Goal: Task Accomplishment & Management: Manage account settings

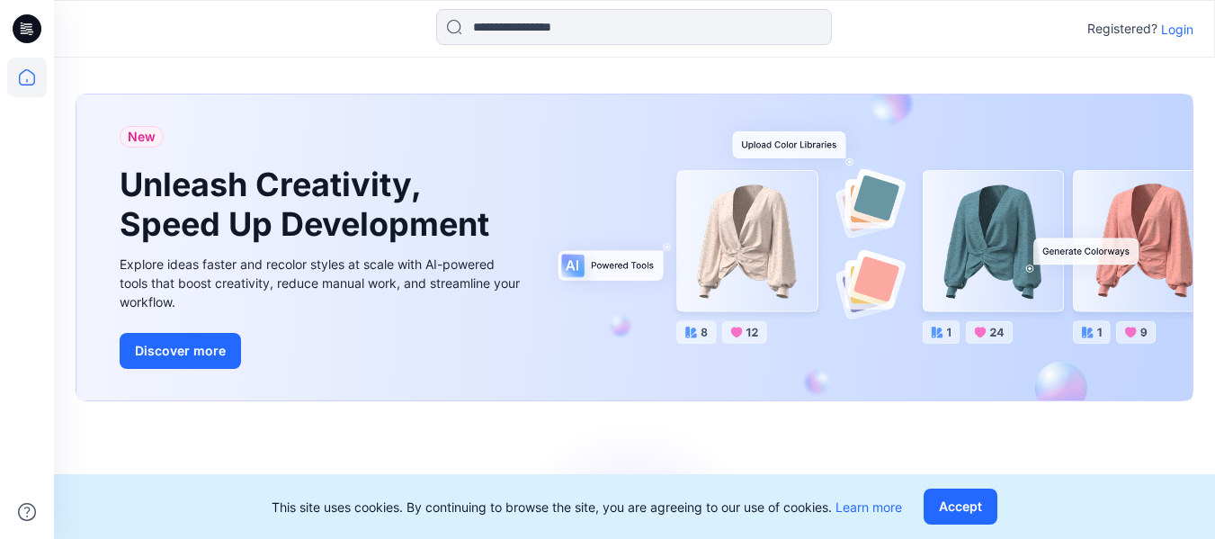
click at [1177, 33] on p "Login" at bounding box center [1177, 29] width 32 height 19
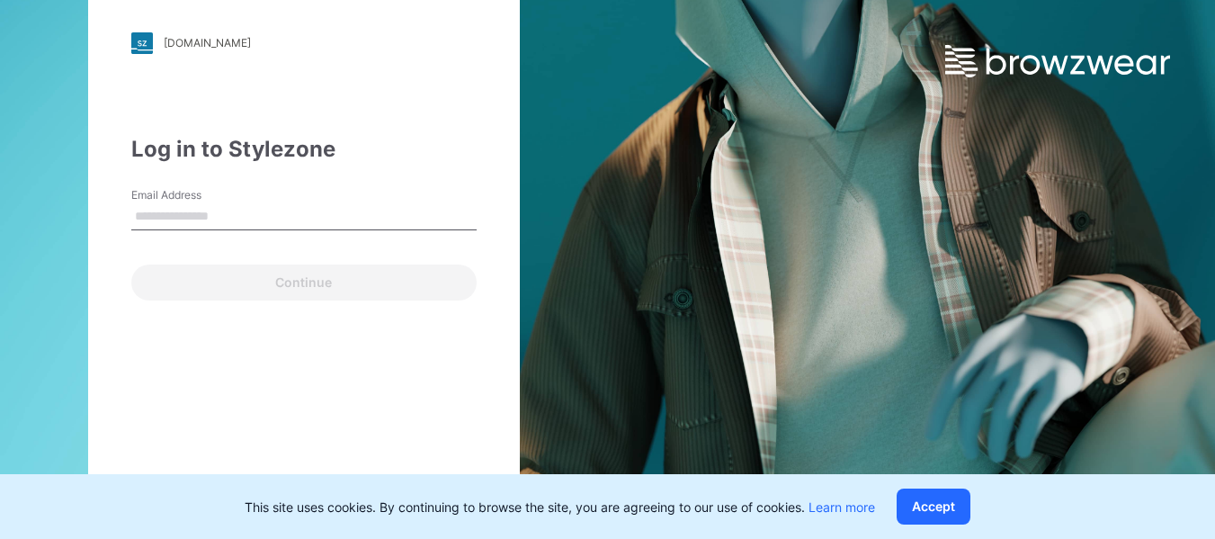
type input "**********"
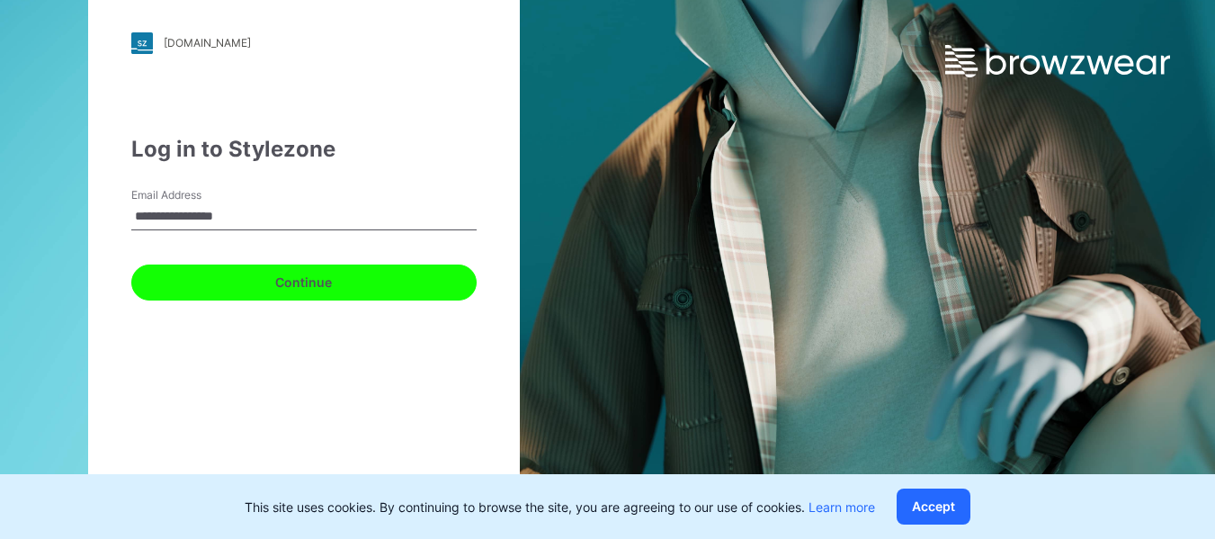
click at [279, 293] on button "Continue" at bounding box center [303, 282] width 345 height 36
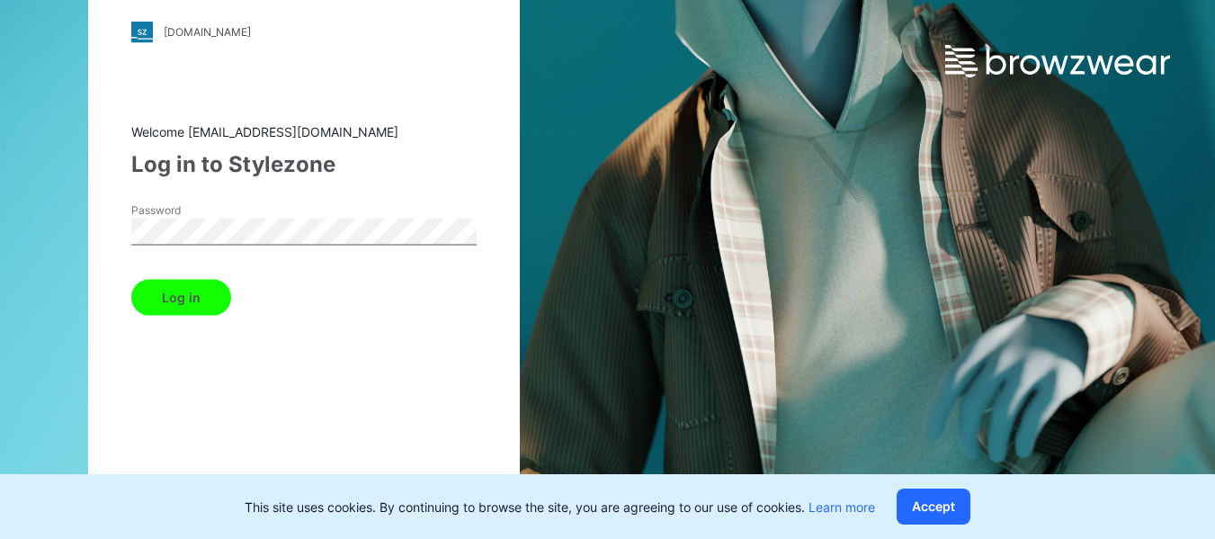
click at [174, 305] on button "Log in" at bounding box center [181, 297] width 100 height 36
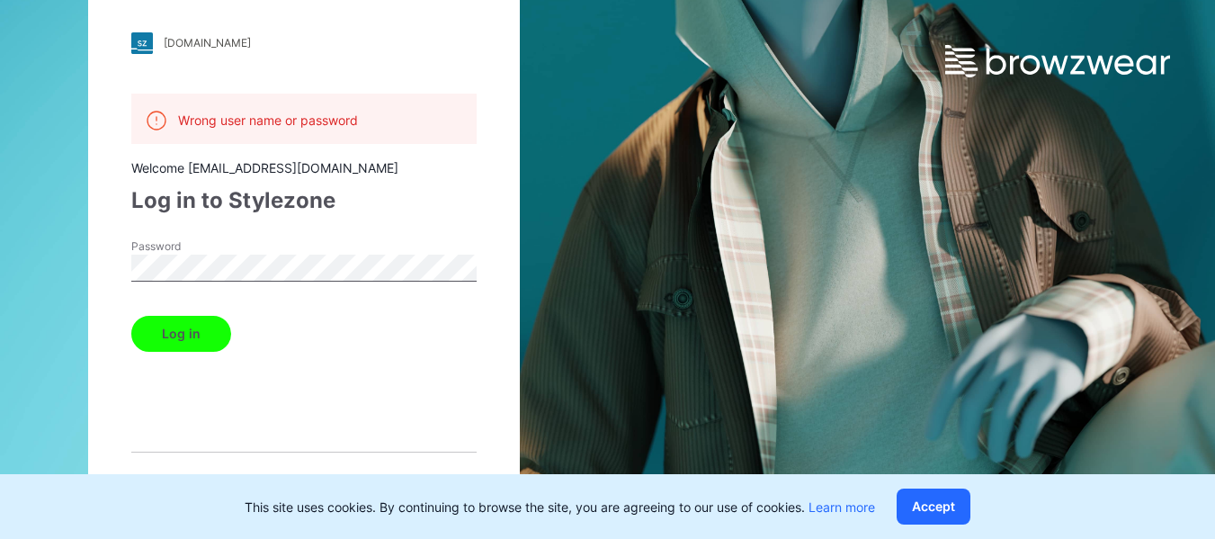
click at [83, 260] on div "[DOMAIN_NAME] Loading... Wrong user name or password Welcome [EMAIL_ADDRESS][DO…" at bounding box center [304, 269] width 608 height 539
click at [167, 329] on button "Log in" at bounding box center [181, 334] width 100 height 36
click at [33, 257] on div "[DOMAIN_NAME] Loading... Wrong user name or password Welcome [EMAIL_ADDRESS][DO…" at bounding box center [304, 269] width 608 height 539
click at [193, 334] on button "Log in" at bounding box center [181, 334] width 100 height 36
click at [129, 264] on div "[DOMAIN_NAME] Loading... Wrong user name or password Welcome [EMAIL_ADDRESS][DO…" at bounding box center [304, 269] width 432 height 561
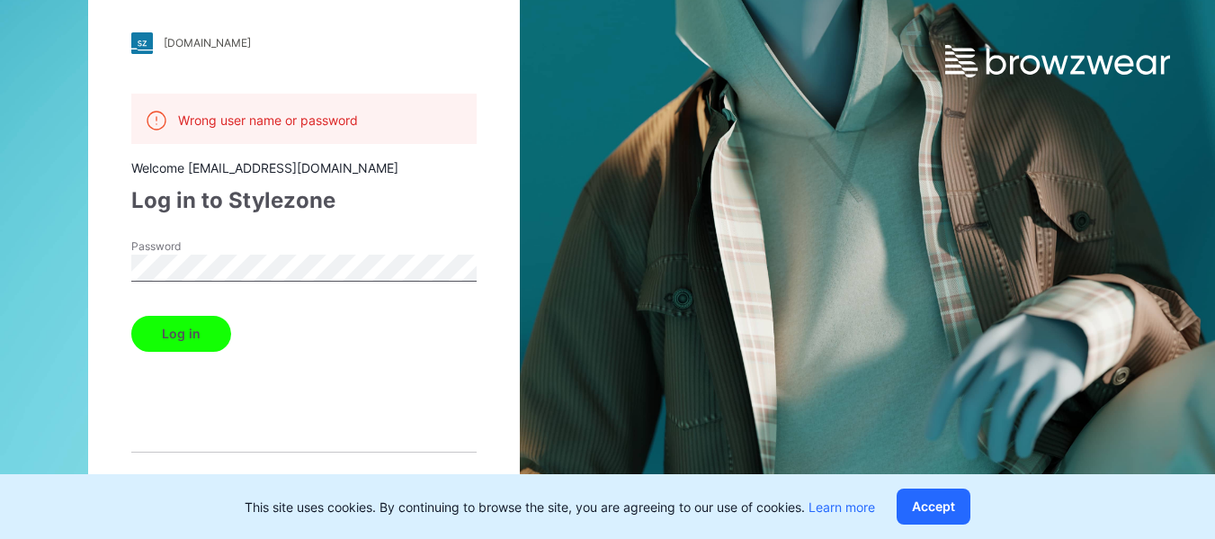
click at [498, 342] on div "[DOMAIN_NAME] Loading... Wrong user name or password Welcome [EMAIL_ADDRESS][DO…" at bounding box center [304, 269] width 432 height 561
click at [106, 267] on div "[DOMAIN_NAME] Loading... Wrong user name or password Welcome [EMAIL_ADDRESS][DO…" at bounding box center [304, 269] width 432 height 561
click at [171, 330] on button "Log in" at bounding box center [181, 334] width 100 height 36
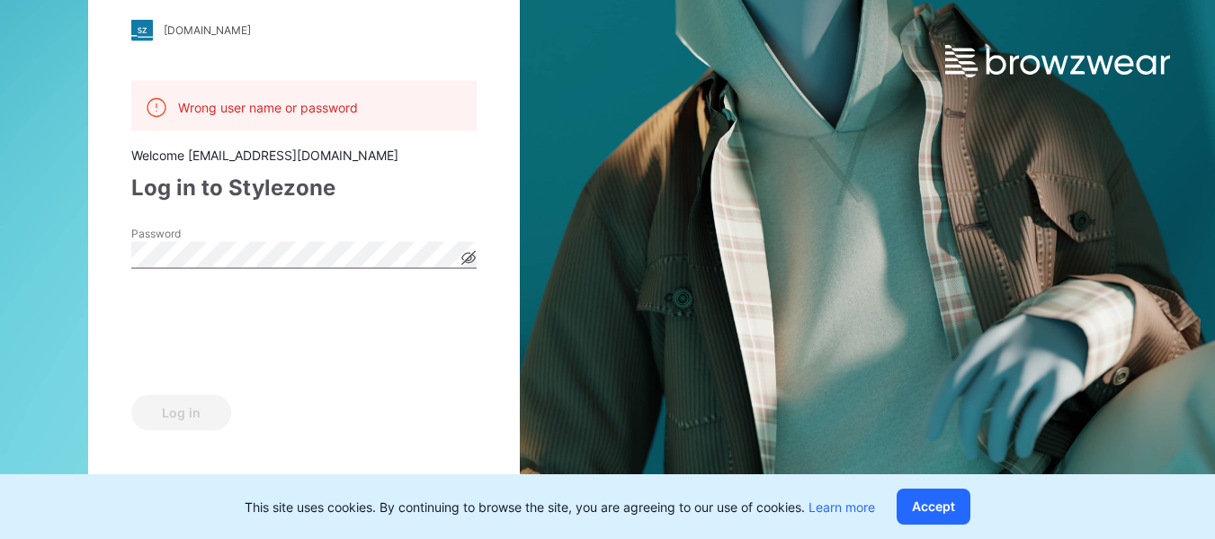
click at [51, 250] on div "[DOMAIN_NAME] Loading... Wrong user name or password Welcome [EMAIL_ADDRESS][DO…" at bounding box center [304, 269] width 608 height 539
click at [111, 320] on div "[DOMAIN_NAME] Loading... Wrong user name or password Welcome [EMAIL_ADDRESS][DO…" at bounding box center [304, 269] width 432 height 587
click at [184, 417] on button "Log in" at bounding box center [181, 412] width 100 height 36
click at [75, 244] on div "[DOMAIN_NAME] Loading... Wrong user name or password Welcome [EMAIL_ADDRESS][DO…" at bounding box center [304, 269] width 608 height 539
click at [116, 276] on div "[DOMAIN_NAME] Loading... Wrong user name or password Welcome [EMAIL_ADDRESS][DO…" at bounding box center [304, 269] width 432 height 587
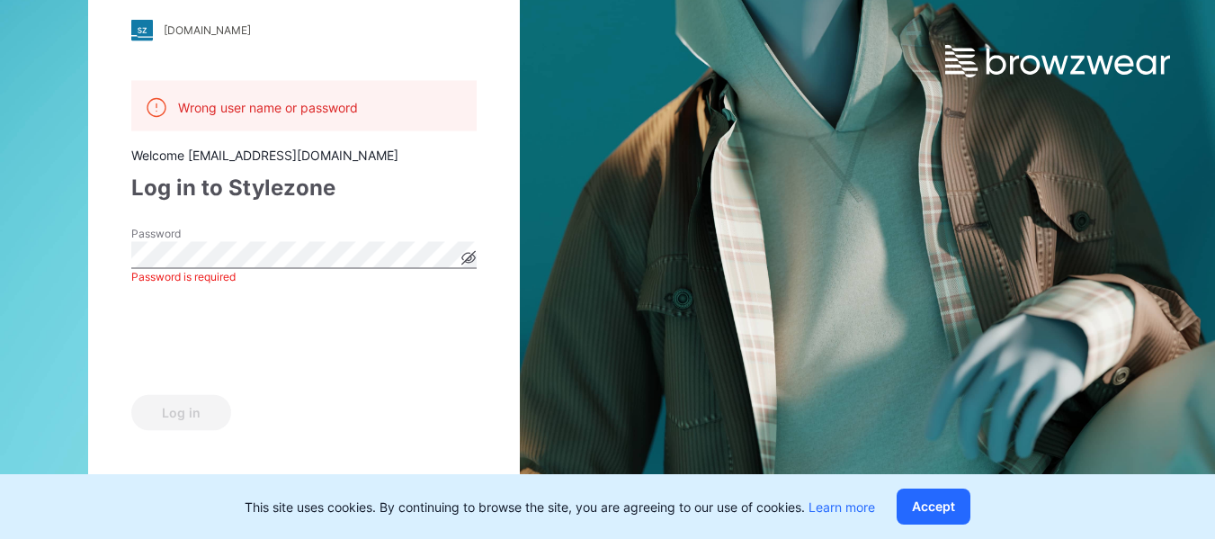
click at [118, 284] on div "[DOMAIN_NAME] Loading... Wrong user name or password Welcome [EMAIL_ADDRESS][DO…" at bounding box center [304, 269] width 432 height 587
click at [112, 271] on div "[DOMAIN_NAME] Loading... Wrong user name or password Welcome [EMAIL_ADDRESS][DO…" at bounding box center [304, 269] width 432 height 587
click at [112, 276] on div "[DOMAIN_NAME] Loading... Wrong user name or password Welcome [EMAIL_ADDRESS][DO…" at bounding box center [304, 269] width 432 height 587
click at [468, 258] on icon at bounding box center [468, 257] width 14 height 14
click at [468, 258] on icon at bounding box center [468, 256] width 5 height 5
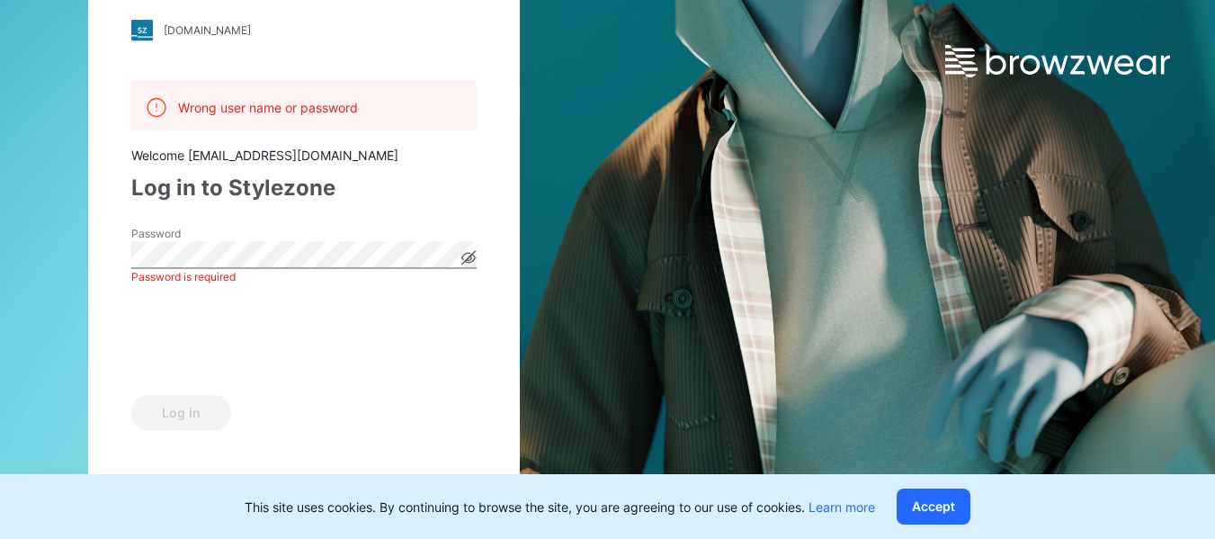
click at [319, 405] on div "Log in" at bounding box center [303, 408] width 345 height 43
click at [109, 252] on div "[DOMAIN_NAME] Loading... Wrong user name or password Welcome [EMAIL_ADDRESS][DO…" at bounding box center [304, 269] width 432 height 587
click at [173, 416] on button "Log in" at bounding box center [181, 412] width 100 height 36
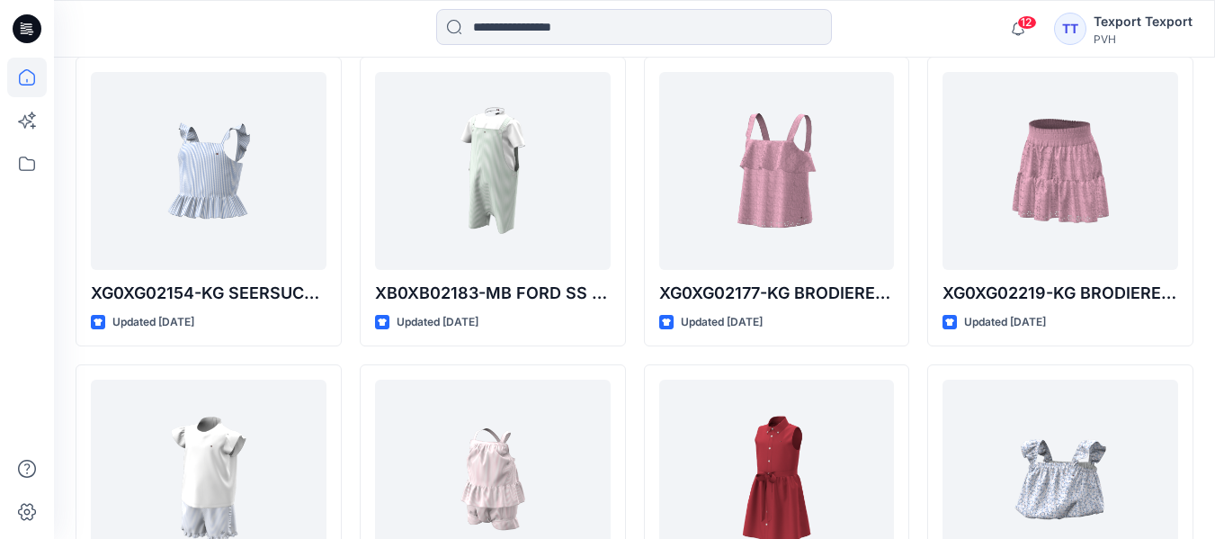
scroll to position [629, 0]
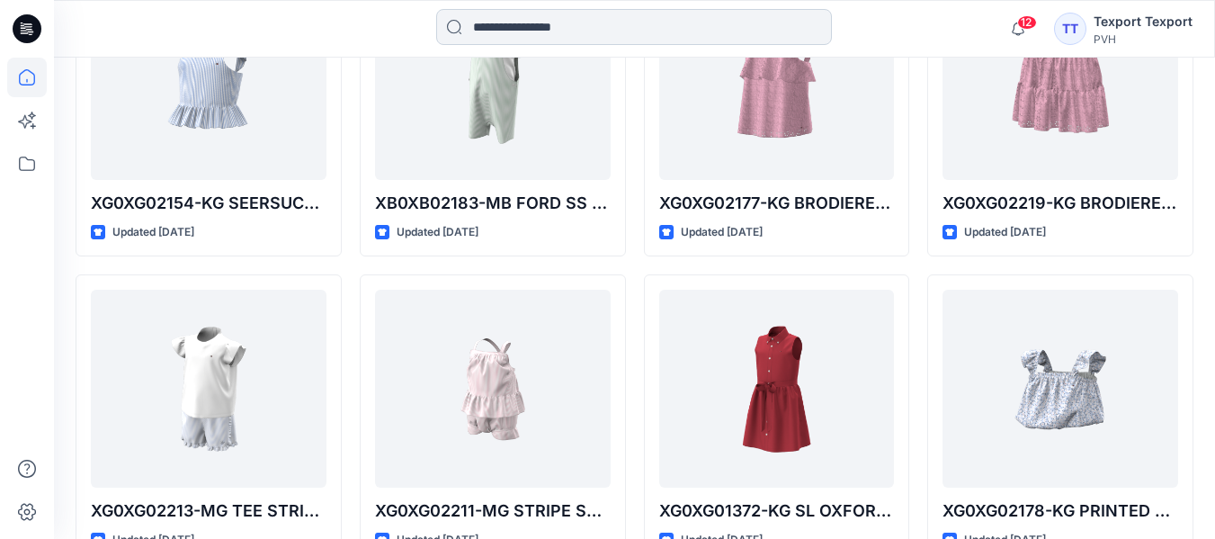
click at [522, 11] on input at bounding box center [634, 27] width 396 height 36
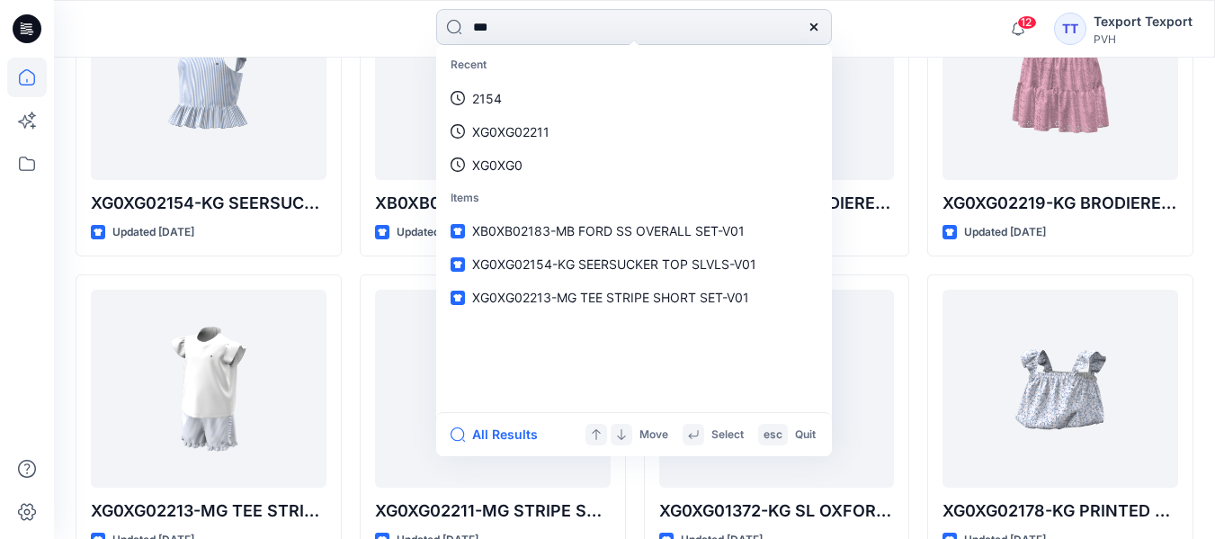
type input "****"
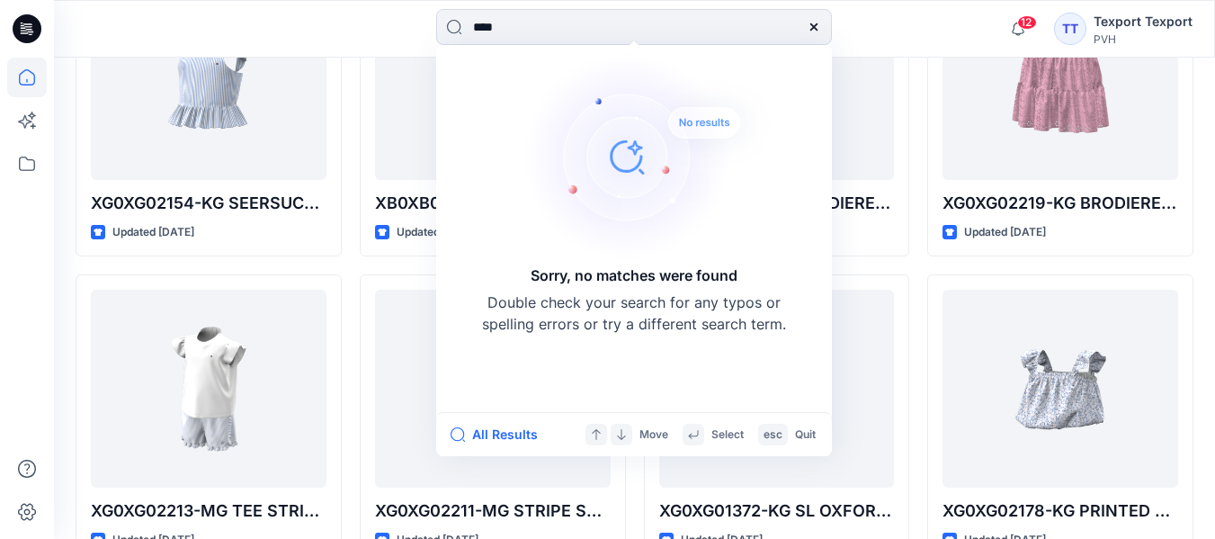
drag, startPoint x: 522, startPoint y: 20, endPoint x: 392, endPoint y: 26, distance: 129.6
click at [392, 26] on div "**** Sorry, no matches were found Double check your search for any typos or spe…" at bounding box center [634, 29] width 580 height 40
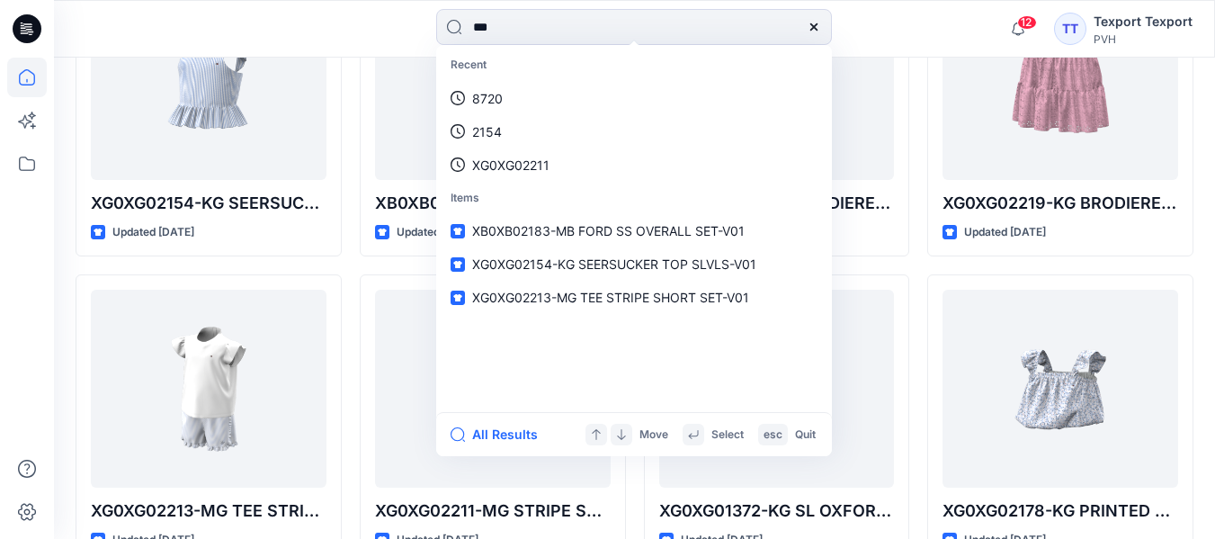
type input "****"
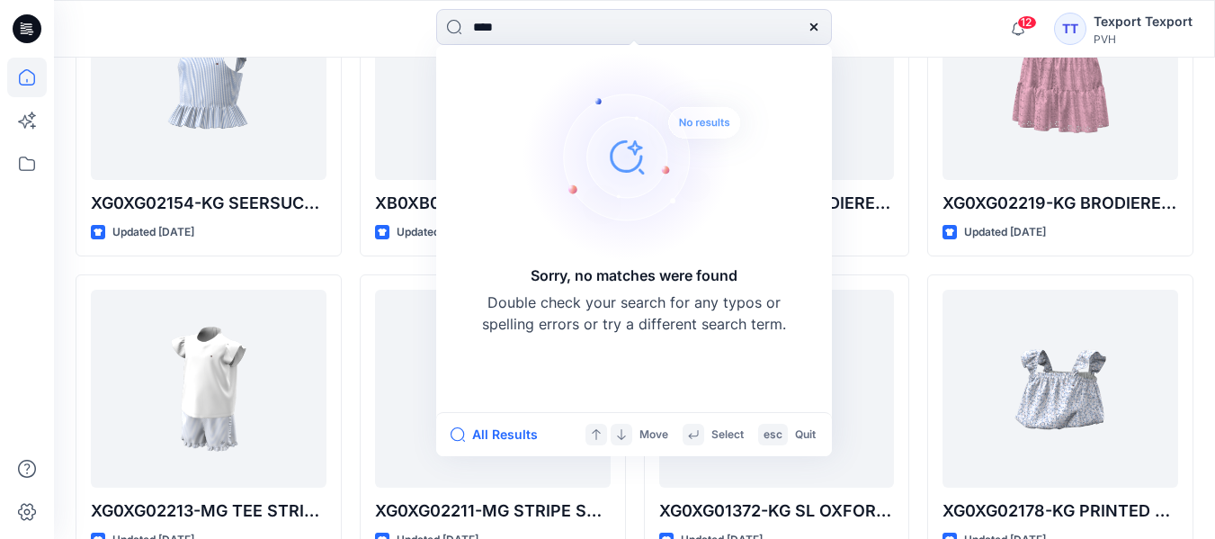
drag, startPoint x: 531, startPoint y: 30, endPoint x: 426, endPoint y: 18, distance: 105.0
click at [426, 18] on div "**** Sorry, no matches were found Double check your search for any typos or spe…" at bounding box center [634, 29] width 580 height 40
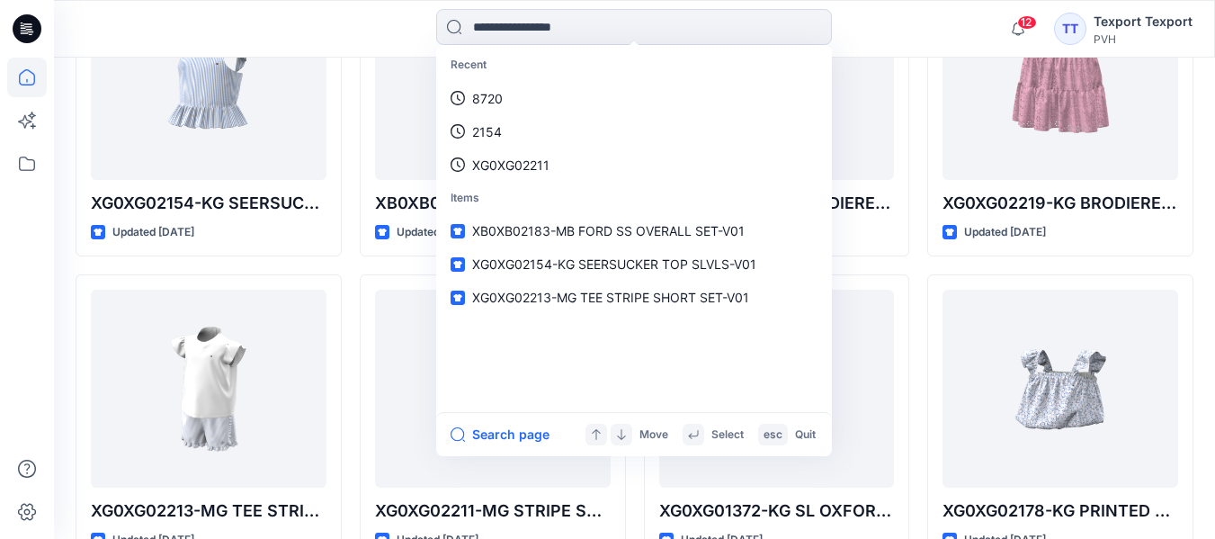
click at [371, 15] on div "Recent 8720 2154 XG0XG02211 Items XB0XB02183-MB FORD SS OVERALL SET-V01 XG0XG02…" at bounding box center [634, 29] width 580 height 40
